Goal: Transaction & Acquisition: Purchase product/service

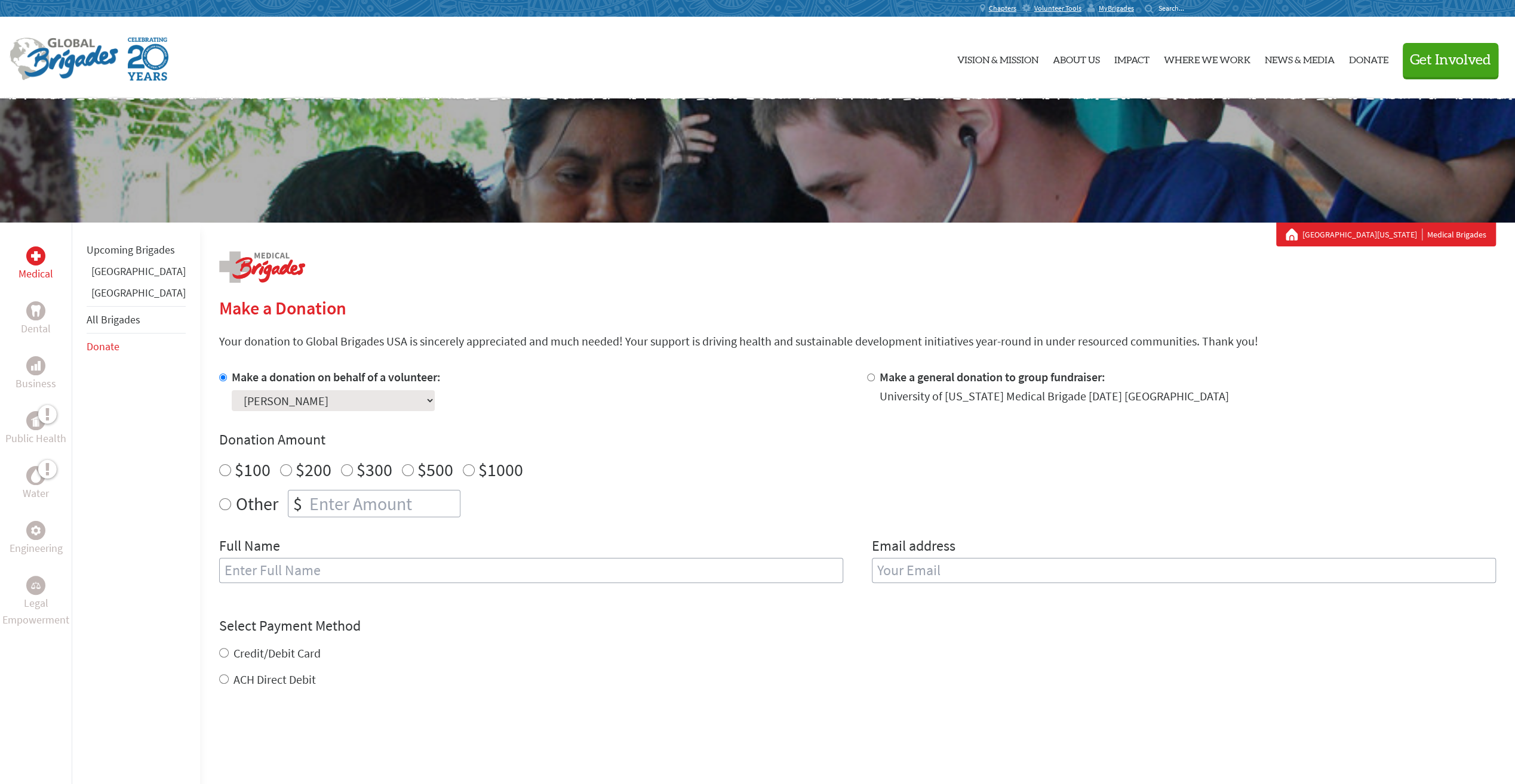
click at [219, 468] on input "$100" at bounding box center [225, 470] width 12 height 12
radio input "true"
click at [478, 573] on input "text" at bounding box center [531, 570] width 624 height 25
type input "[PERSON_NAME]"
type input "[PERSON_NAME][EMAIL_ADDRESS][PERSON_NAME][DOMAIN_NAME]"
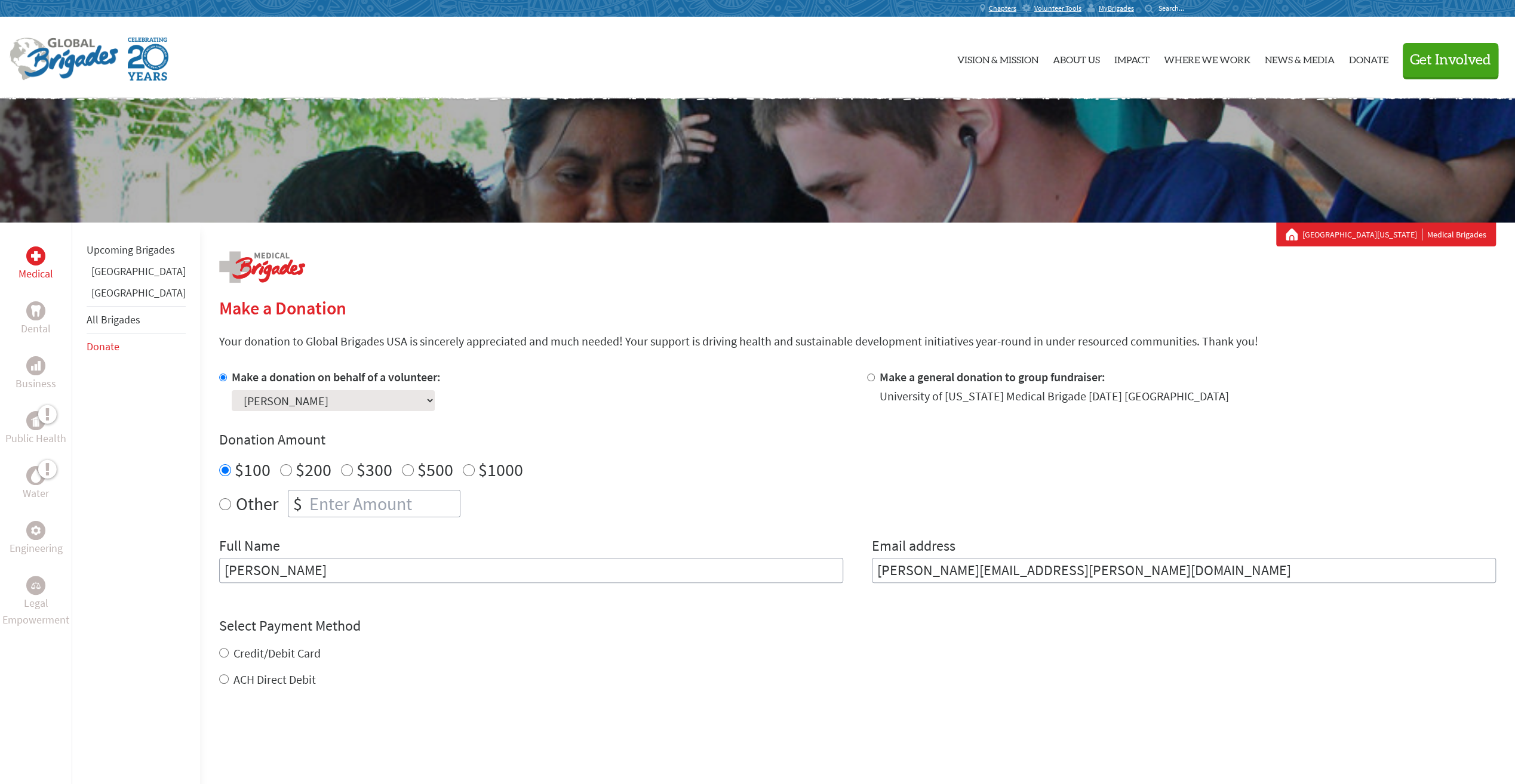
click at [724, 645] on div "Credit/Debit Card" at bounding box center [857, 654] width 1277 height 17
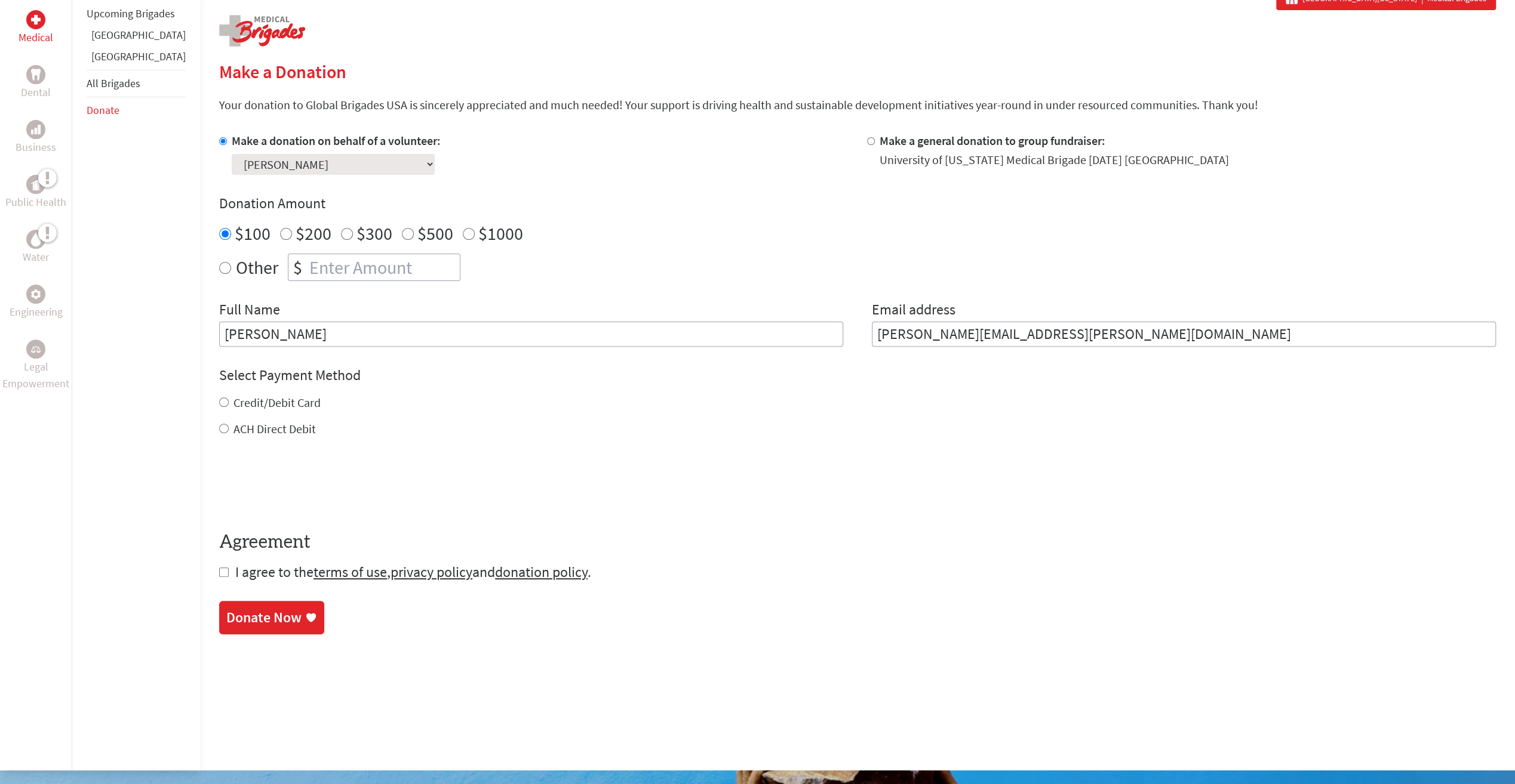
scroll to position [238, 0]
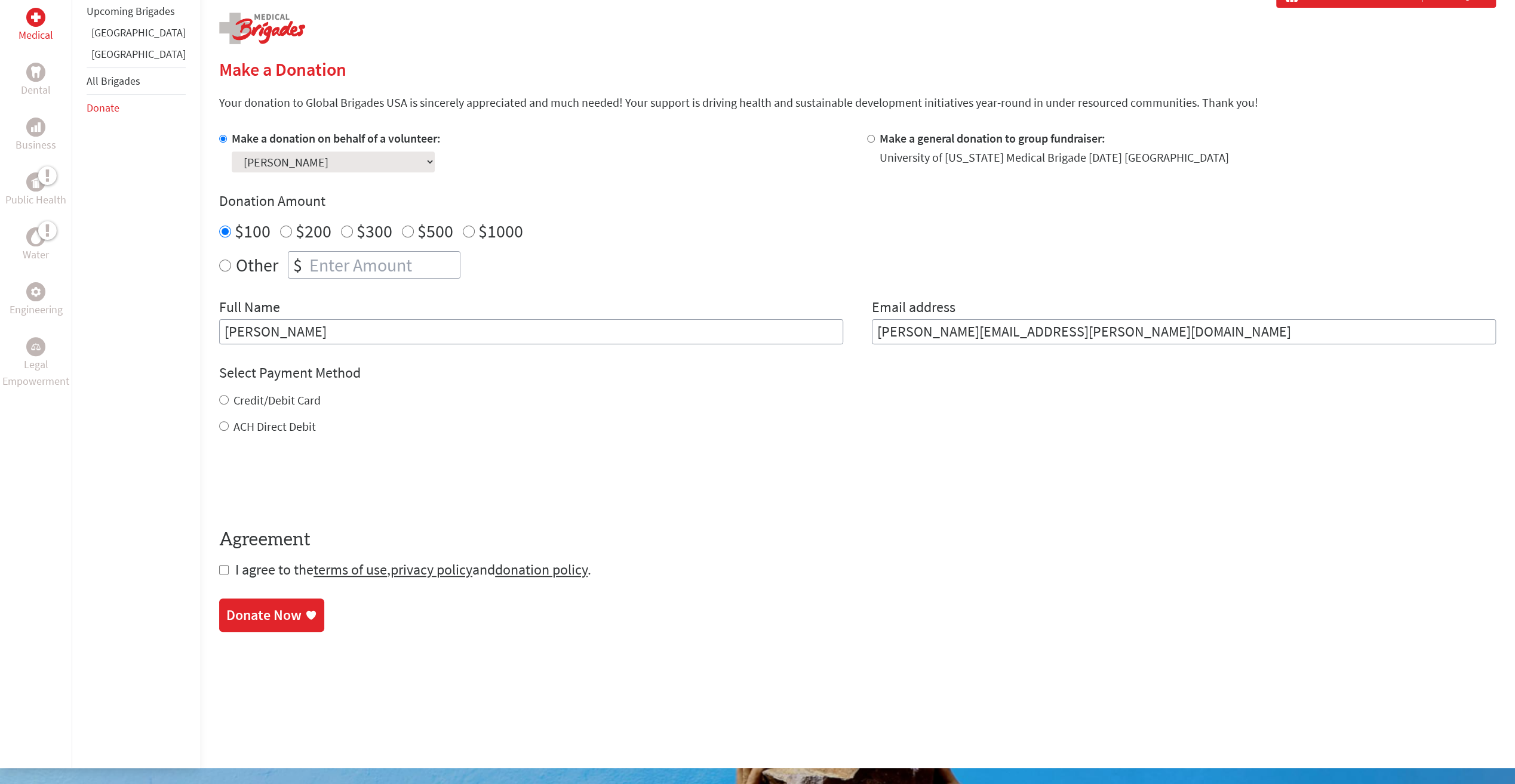
click at [219, 399] on input "Credit/Debit Card" at bounding box center [224, 400] width 9 height 9
radio input "true"
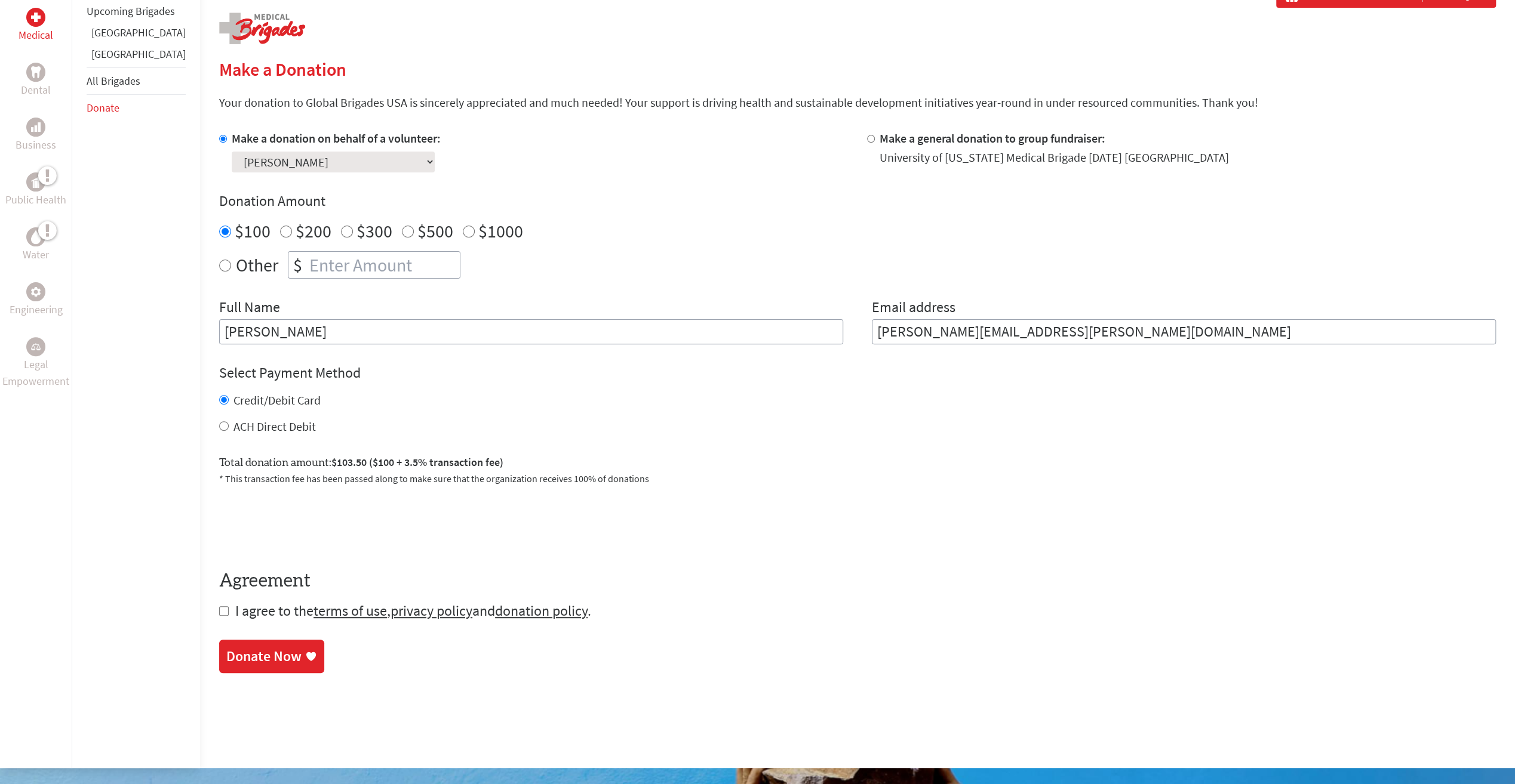
click at [219, 613] on input "checkbox" at bounding box center [224, 611] width 9 height 9
checkbox input "true"
click at [266, 656] on div "Donate Now" at bounding box center [263, 658] width 75 height 19
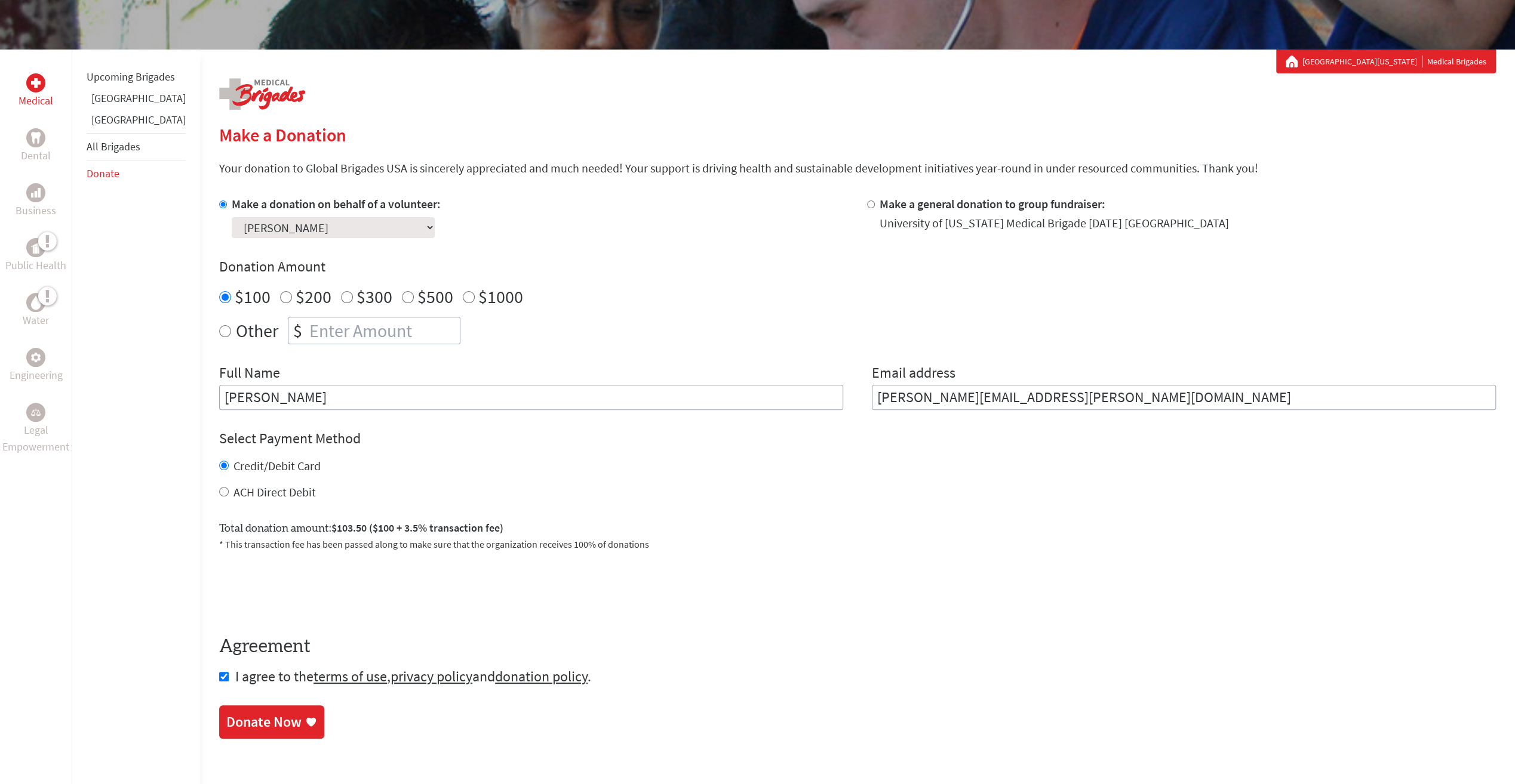
scroll to position [352, 0]
